Goal: Task Accomplishment & Management: Use online tool/utility

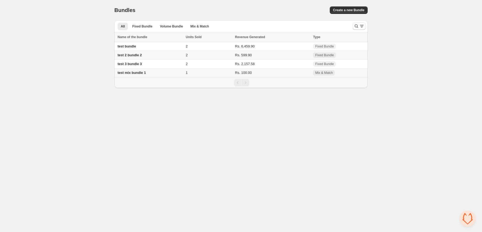
click at [212, 54] on td "2" at bounding box center [208, 55] width 49 height 9
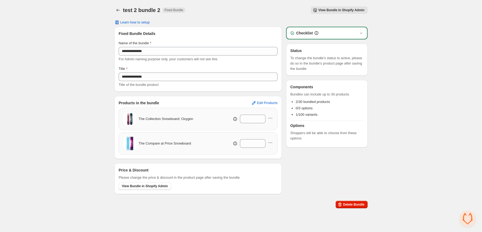
click at [338, 29] on div "Checklist" at bounding box center [327, 33] width 81 height 12
click at [345, 34] on div "Checklist" at bounding box center [327, 32] width 74 height 5
click at [363, 32] on icon "button" at bounding box center [361, 32] width 5 height 5
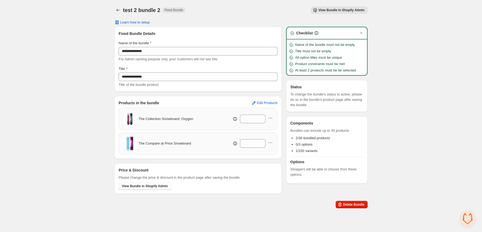
click at [363, 32] on icon "button" at bounding box center [361, 32] width 5 height 5
